Goal: Transaction & Acquisition: Book appointment/travel/reservation

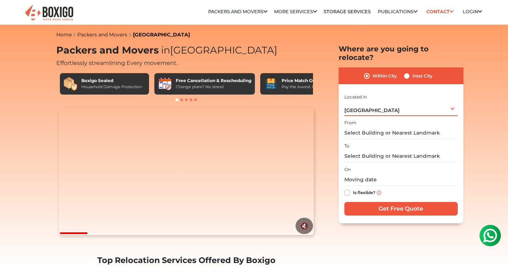
click at [401, 101] on div "[GEOGRAPHIC_DATA] Select City [GEOGRAPHIC_DATA] [GEOGRAPHIC_DATA] [GEOGRAPHIC_D…" at bounding box center [400, 108] width 113 height 15
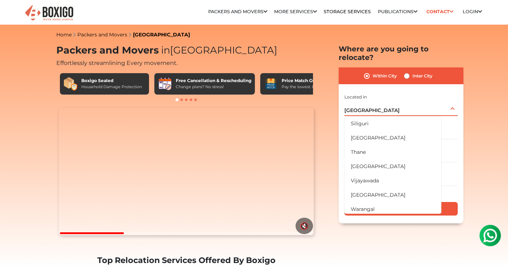
scroll to position [416, 0]
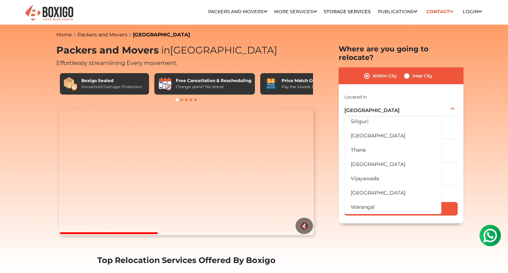
click at [412, 72] on label "Inter City" at bounding box center [422, 76] width 20 height 9
click at [408, 72] on input "Inter City" at bounding box center [407, 75] width 6 height 7
radio input "true"
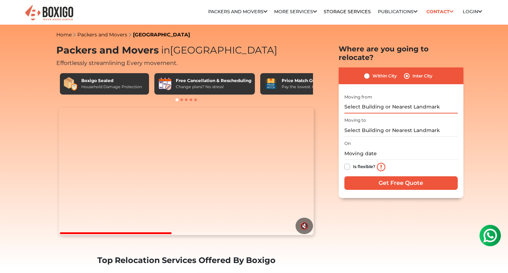
click at [386, 101] on input "text" at bounding box center [400, 107] width 113 height 12
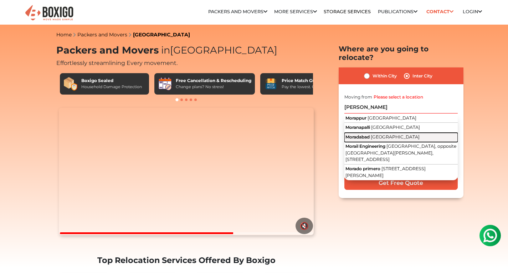
click at [384, 134] on span "[GEOGRAPHIC_DATA]" at bounding box center [395, 136] width 49 height 5
type input "[GEOGRAPHIC_DATA], [GEOGRAPHIC_DATA]"
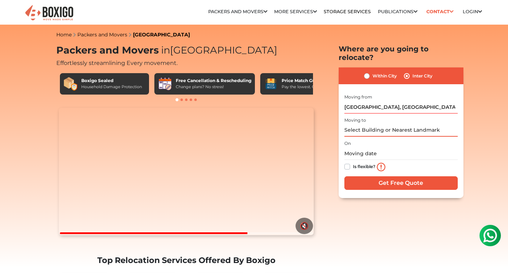
click at [375, 124] on input "text" at bounding box center [400, 130] width 113 height 12
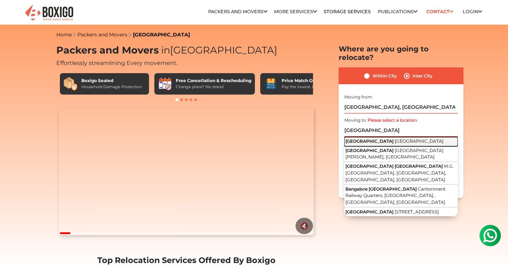
click at [395, 138] on span "[GEOGRAPHIC_DATA]" at bounding box center [419, 140] width 49 height 5
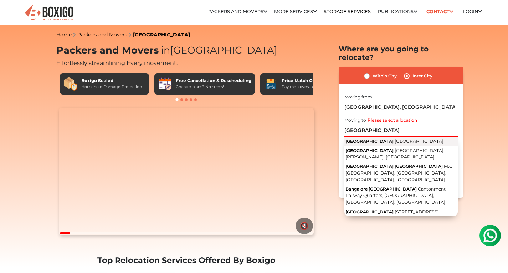
type input "[GEOGRAPHIC_DATA], [GEOGRAPHIC_DATA]"
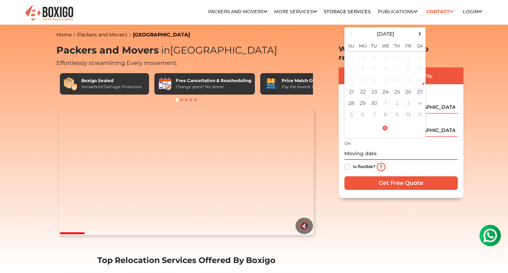
click at [361, 147] on input "text" at bounding box center [400, 153] width 113 height 12
click at [360, 86] on td "22" at bounding box center [362, 91] width 11 height 11
type input "[DATE] 12:00 AM"
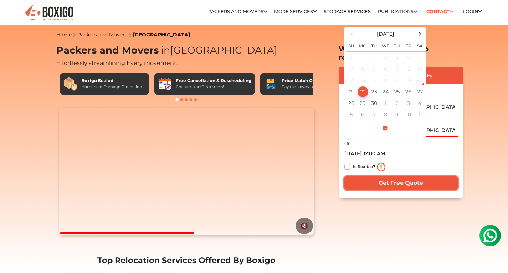
click at [391, 178] on input "Get Free Quote" at bounding box center [400, 183] width 113 height 14
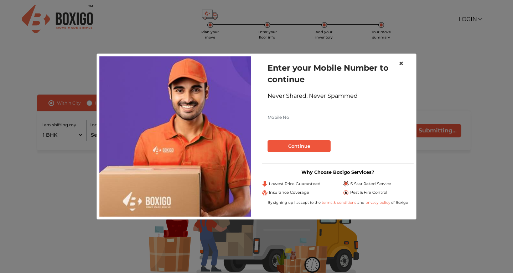
click at [400, 63] on span "×" at bounding box center [401, 63] width 5 height 10
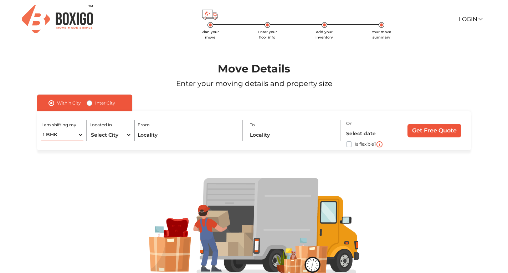
click at [71, 136] on select "1 BHK 2 BHK 3 BHK 3 + BHK FEW ITEMS" at bounding box center [62, 135] width 42 height 12
click at [118, 175] on div at bounding box center [254, 226] width 478 height 152
click at [95, 104] on label "Inter City" at bounding box center [105, 103] width 20 height 9
click at [90, 104] on input "Inter City" at bounding box center [90, 102] width 6 height 7
radio input "true"
